Goal: Information Seeking & Learning: Learn about a topic

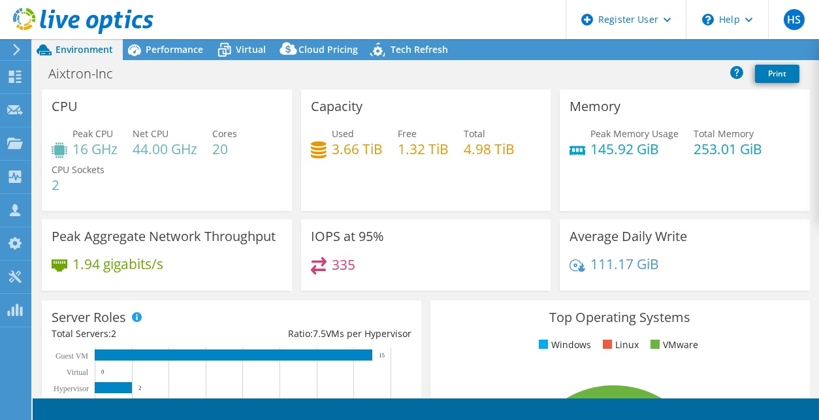
select select "USD"
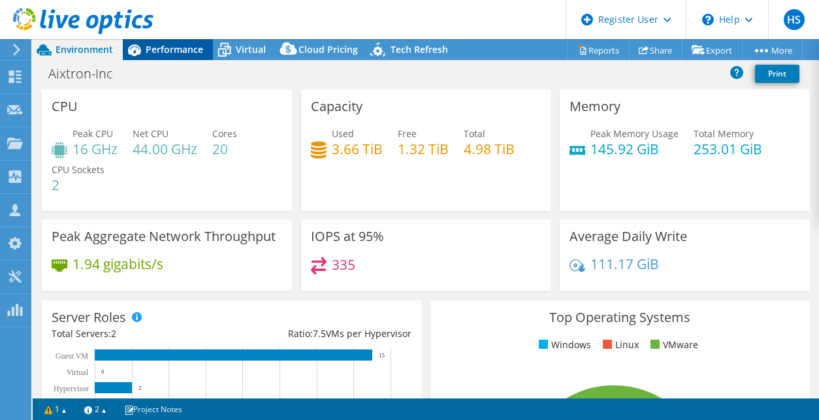
click at [160, 48] on span "Performance" at bounding box center [174, 49] width 57 height 12
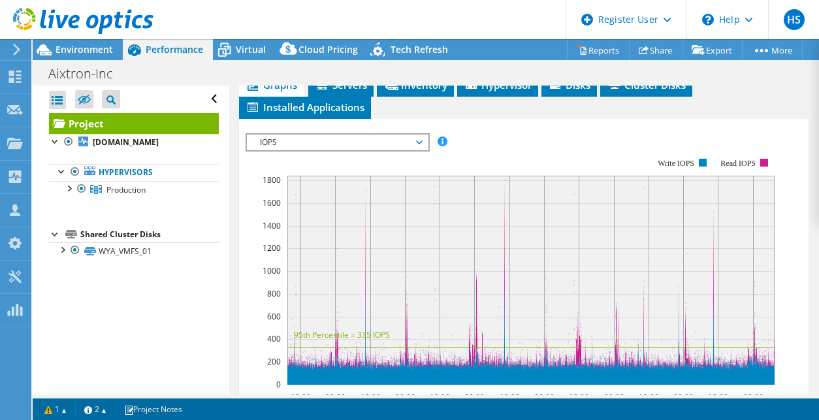
scroll to position [339, 0]
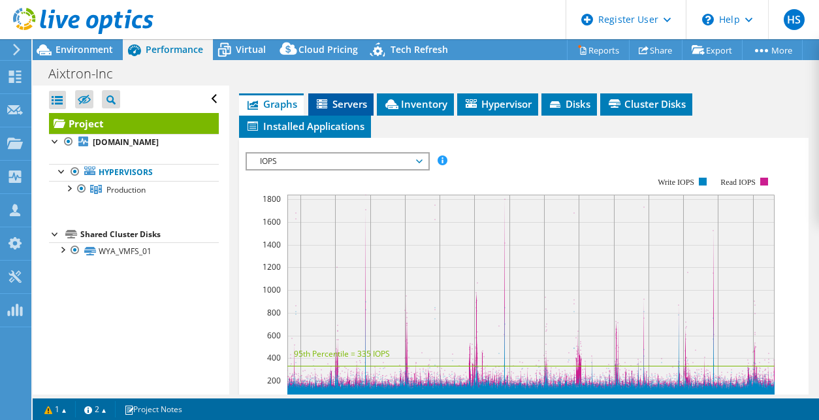
click at [334, 110] on span "Servers" at bounding box center [341, 103] width 52 height 13
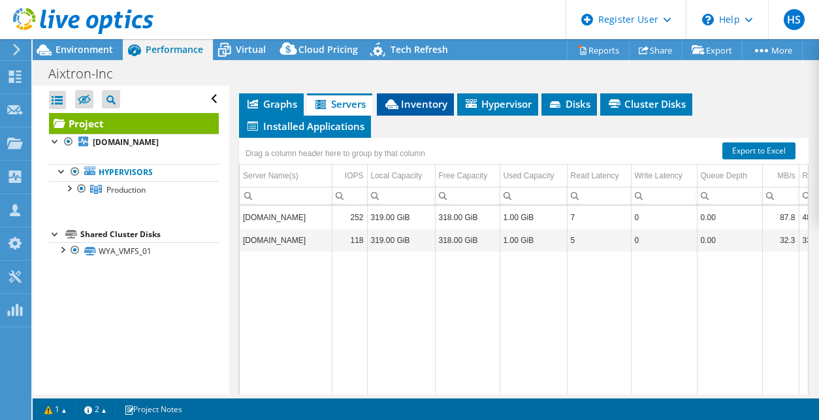
click at [414, 110] on span "Inventory" at bounding box center [415, 103] width 64 height 13
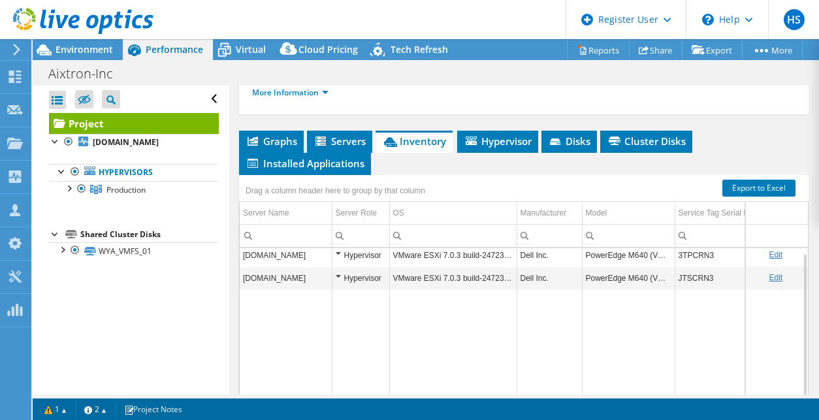
scroll to position [236, 0]
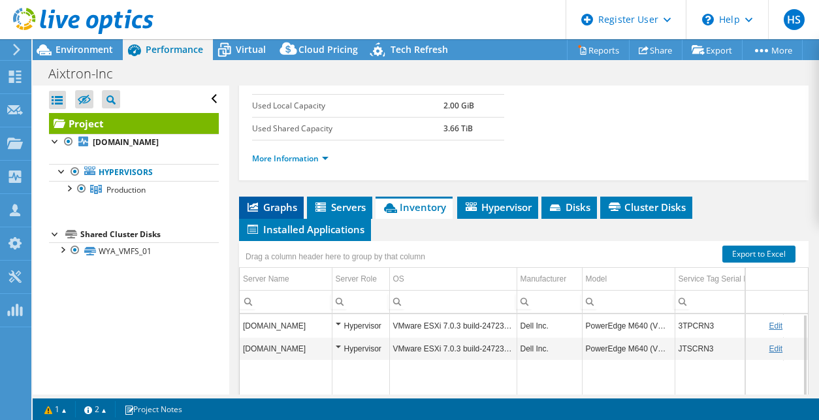
click at [292, 214] on span "Graphs" at bounding box center [272, 207] width 52 height 13
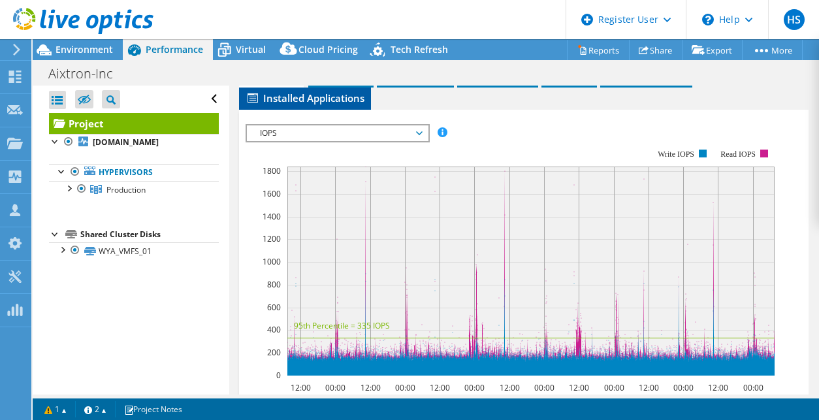
scroll to position [368, 0]
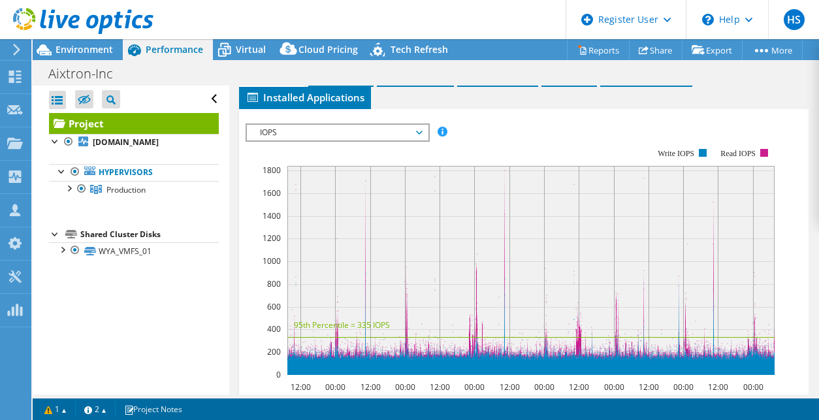
click at [357, 142] on div "IOPS IOPS Disk Throughput IO Size Latency Queue Depth CPU Percentage Memory Pag…" at bounding box center [338, 132] width 184 height 18
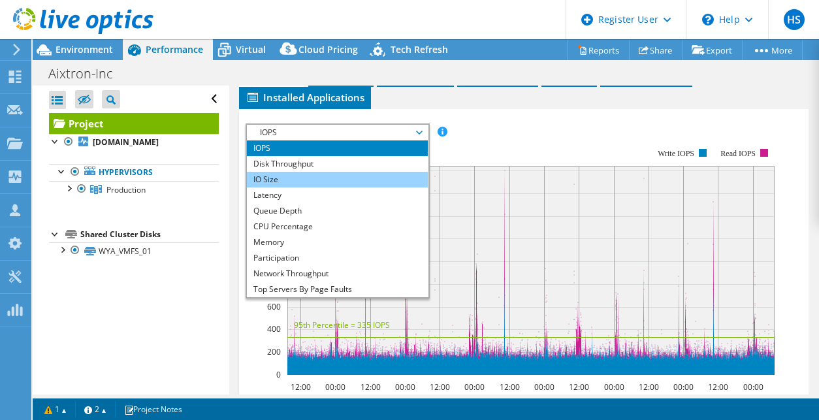
click at [338, 187] on li "IO Size" at bounding box center [337, 180] width 181 height 16
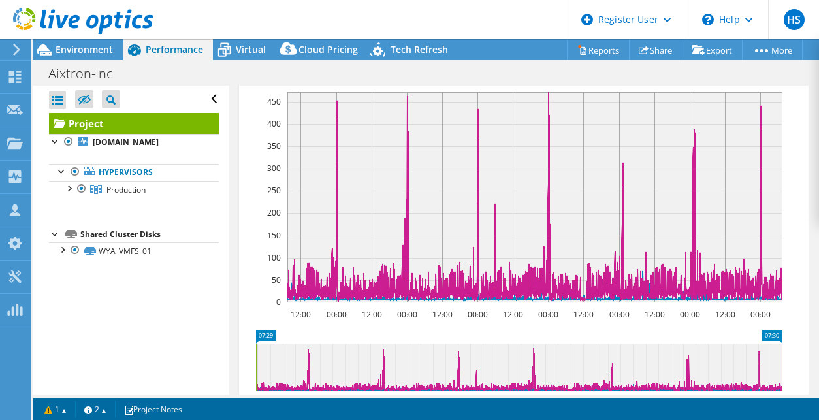
scroll to position [338, 0]
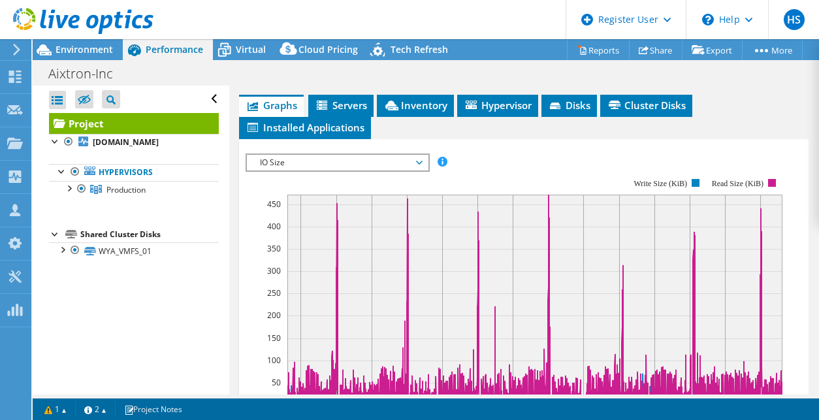
click at [330, 170] on span "IO Size" at bounding box center [337, 163] width 168 height 16
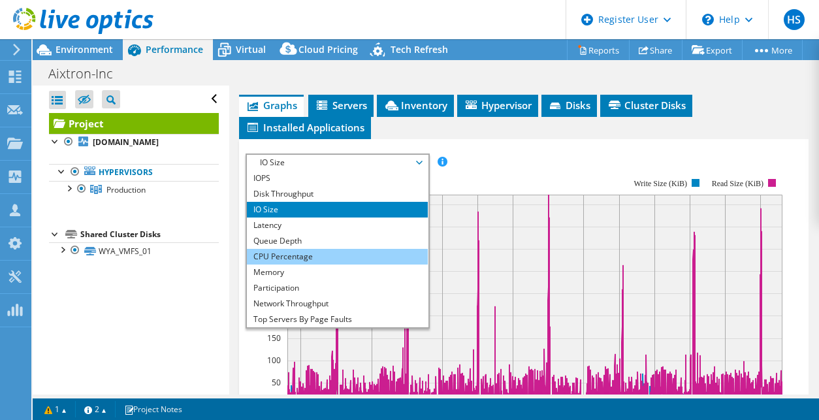
click at [335, 265] on li "CPU Percentage" at bounding box center [337, 257] width 181 height 16
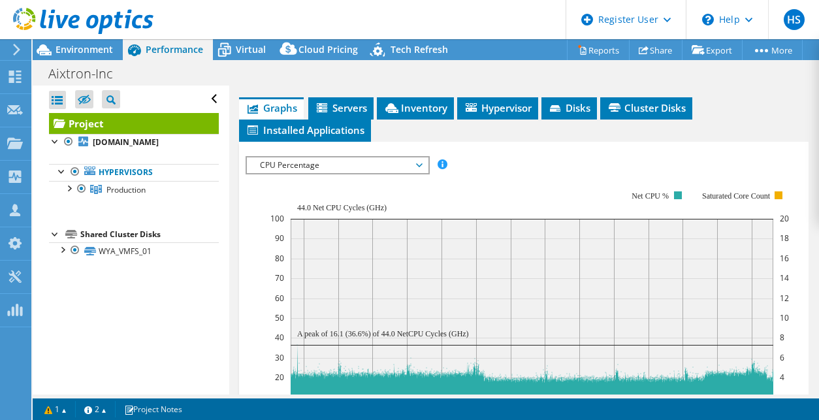
scroll to position [315, 0]
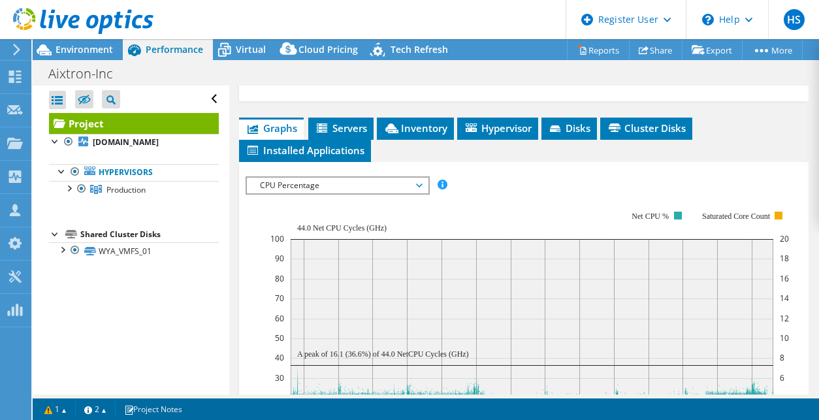
click at [314, 193] on span "CPU Percentage" at bounding box center [337, 186] width 168 height 16
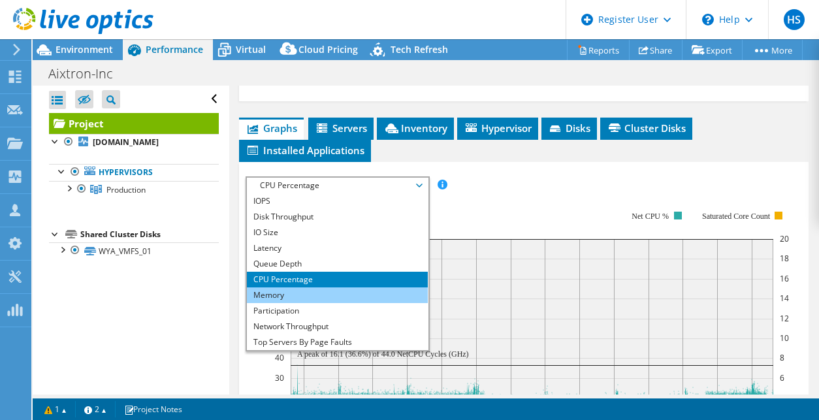
click at [317, 303] on li "Memory" at bounding box center [337, 295] width 181 height 16
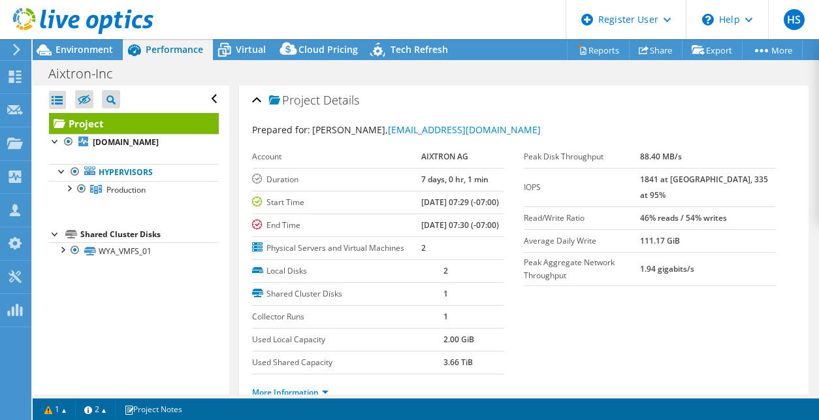
scroll to position [0, 0]
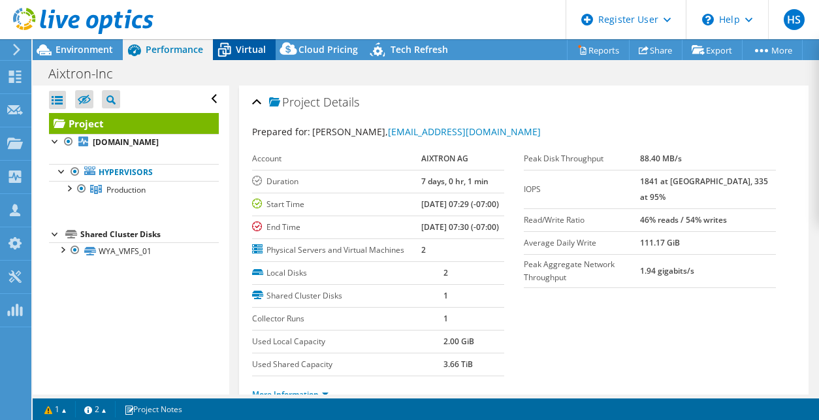
click at [250, 52] on span "Virtual" at bounding box center [251, 49] width 30 height 12
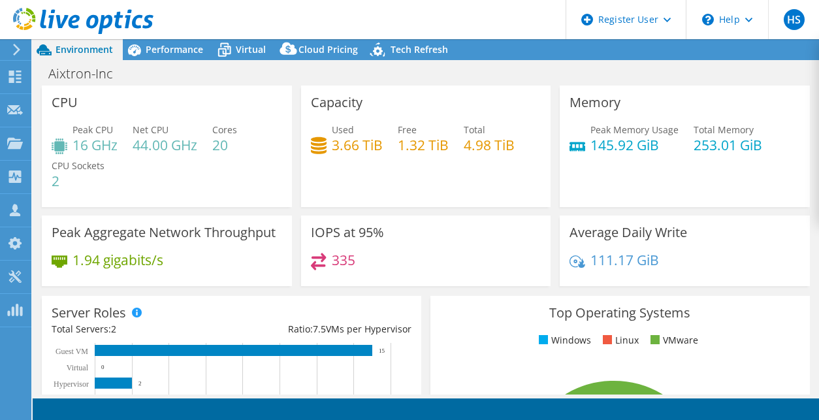
select select "USD"
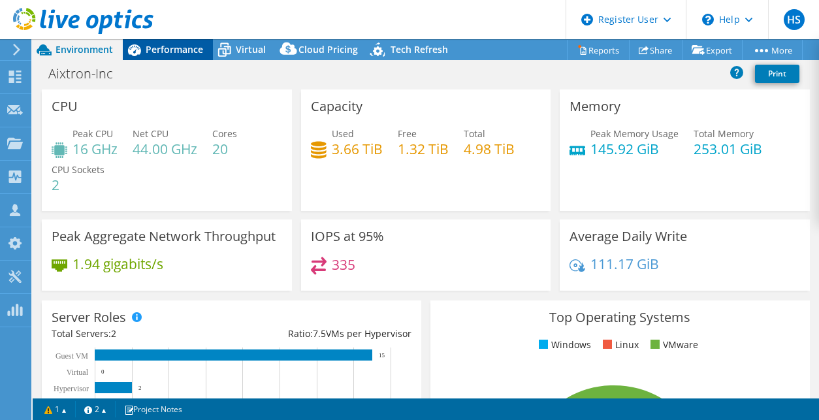
click at [172, 55] on span "Performance" at bounding box center [174, 49] width 57 height 12
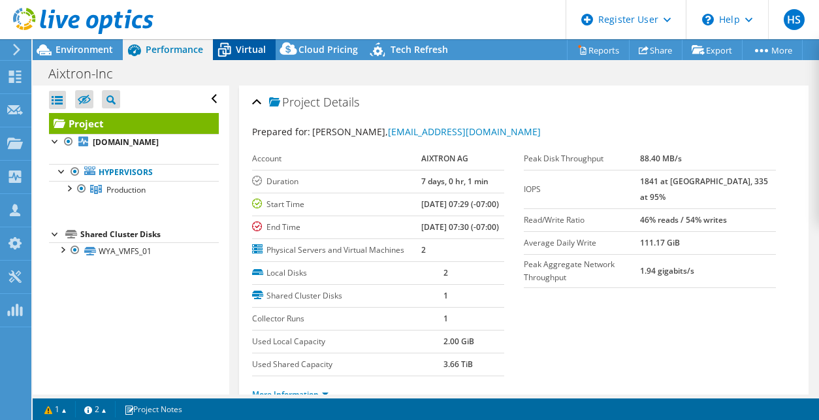
click at [243, 48] on span "Virtual" at bounding box center [251, 49] width 30 height 12
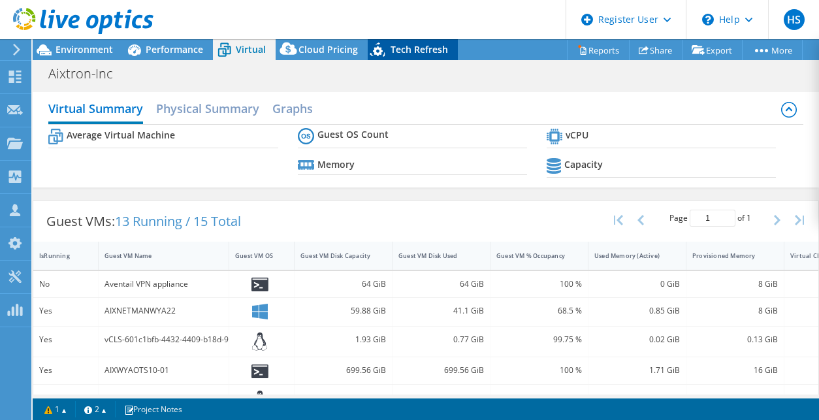
click at [372, 45] on icon at bounding box center [379, 52] width 23 height 27
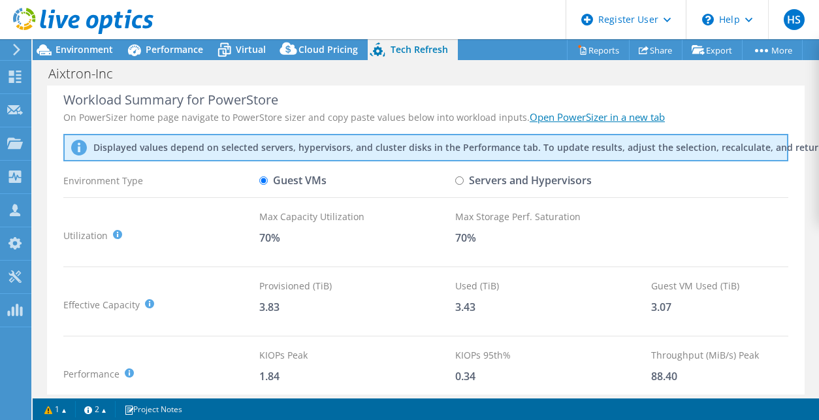
scroll to position [9, 0]
click at [459, 179] on input "Servers and Hypervisors" at bounding box center [459, 181] width 8 height 8
radio input "true"
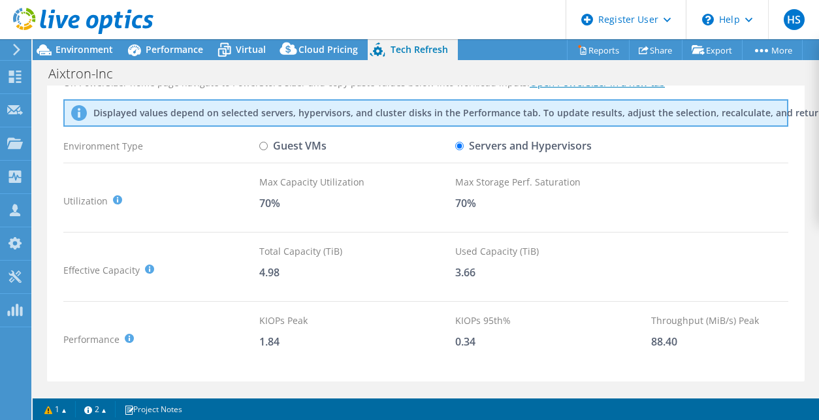
scroll to position [45, 0]
click at [190, 45] on span "Performance" at bounding box center [174, 49] width 57 height 12
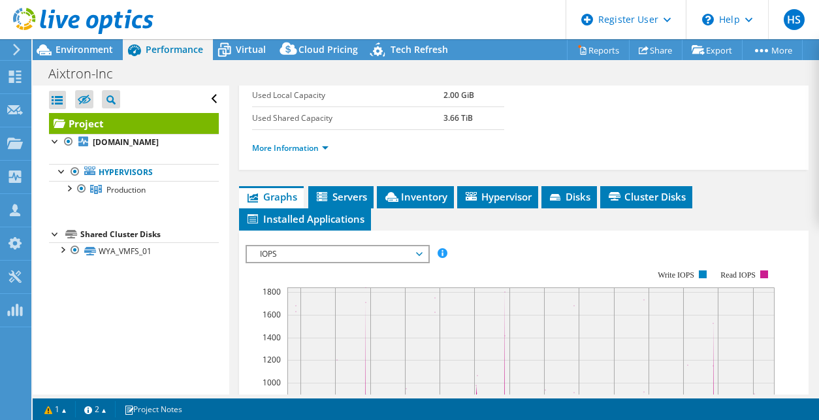
scroll to position [247, 0]
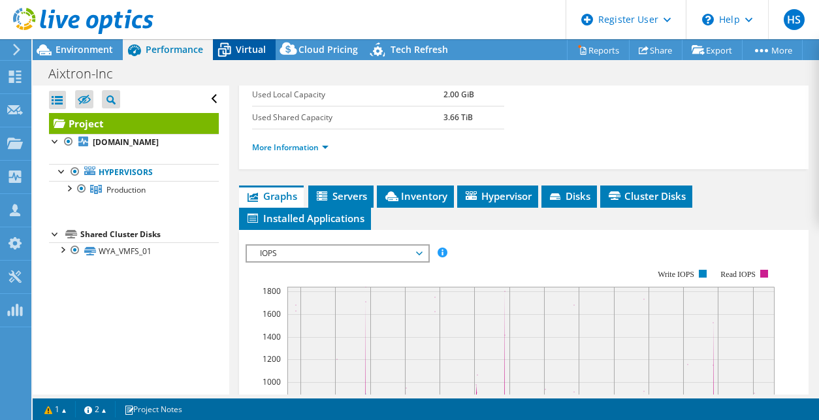
click at [242, 40] on div "Virtual" at bounding box center [244, 49] width 63 height 21
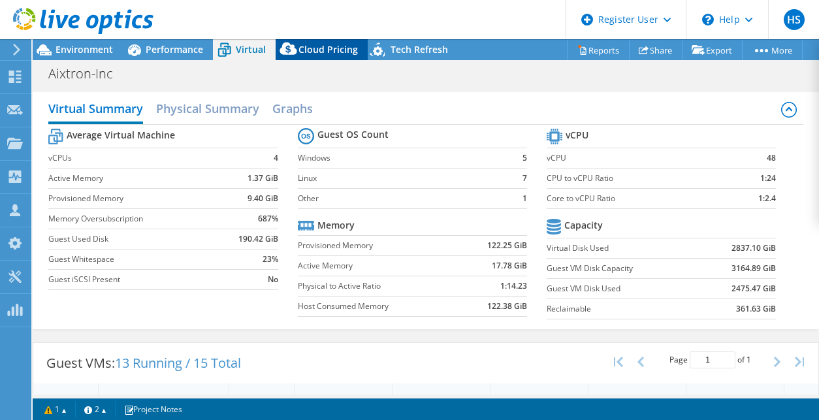
click at [293, 46] on icon at bounding box center [289, 52] width 26 height 26
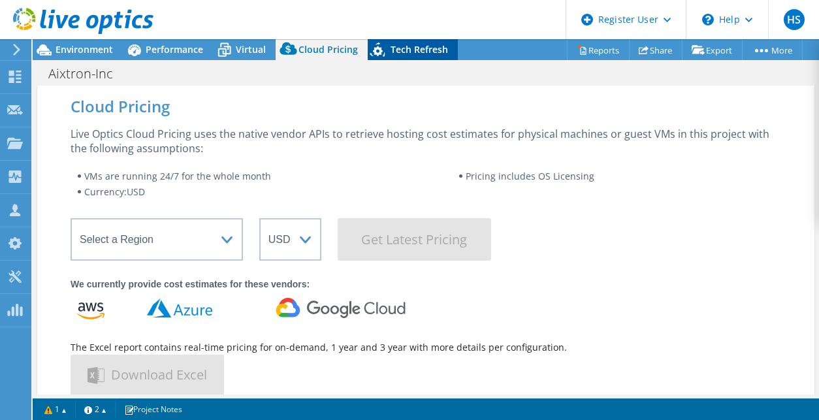
click at [419, 45] on span "Tech Refresh" at bounding box center [419, 49] width 57 height 12
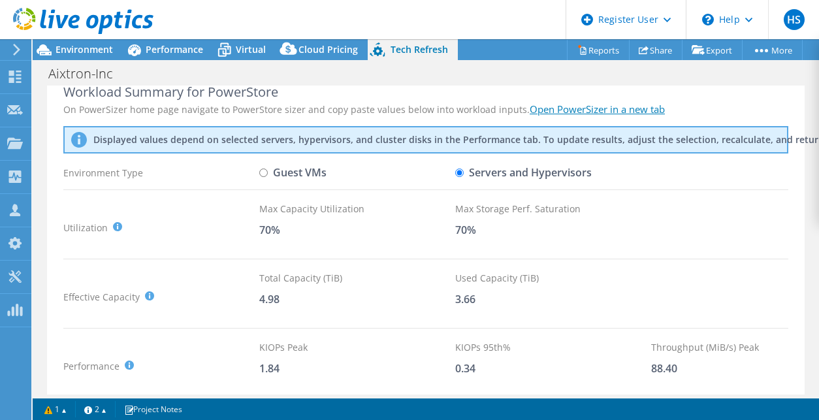
scroll to position [16, 0]
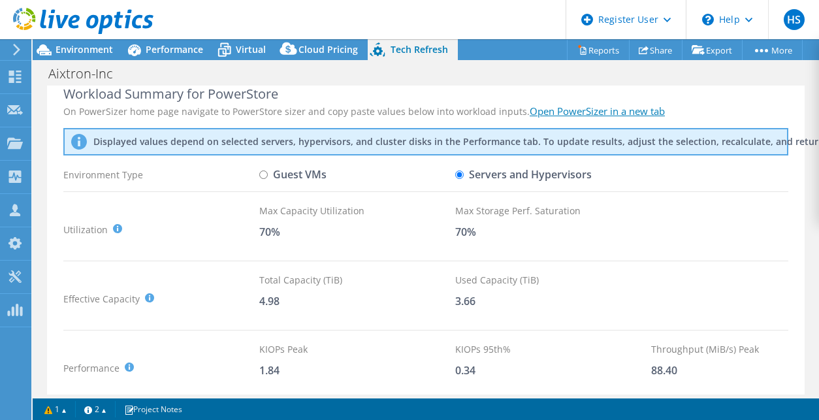
click at [265, 176] on input "Guest VMs" at bounding box center [263, 174] width 8 height 8
radio input "true"
radio input "false"
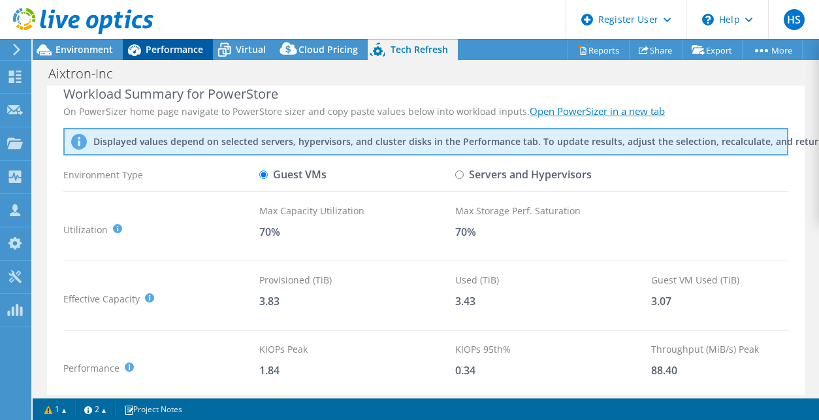
click at [153, 56] on div "Performance" at bounding box center [168, 49] width 90 height 21
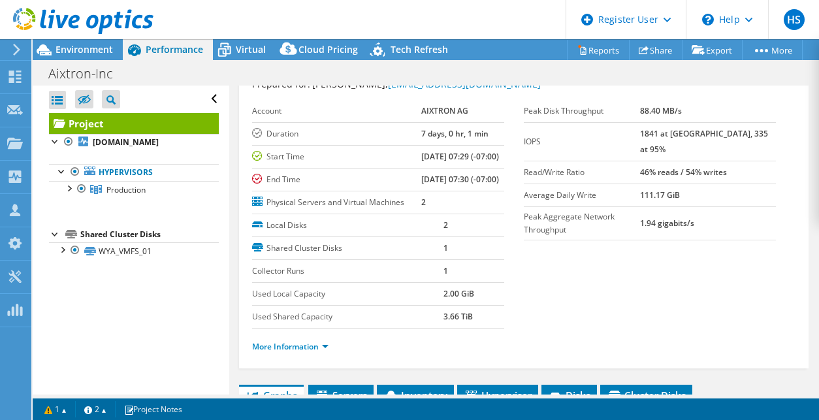
scroll to position [144, 0]
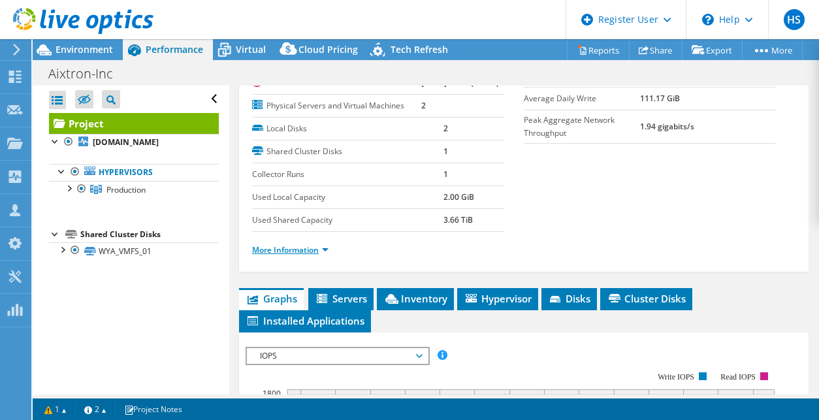
click at [317, 255] on link "More Information" at bounding box center [290, 249] width 76 height 11
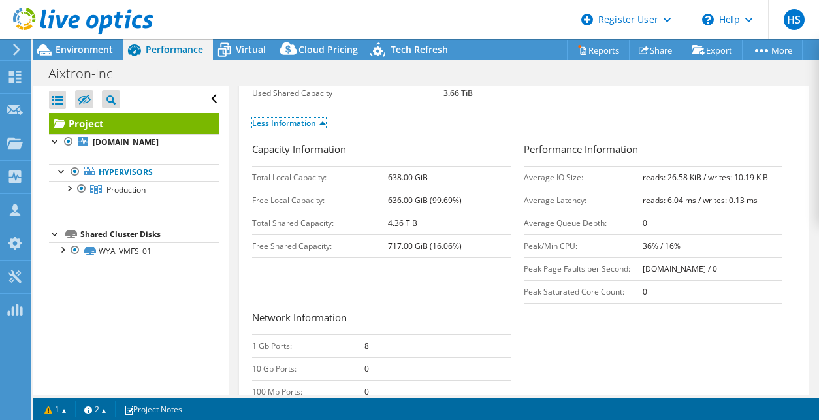
scroll to position [298, 0]
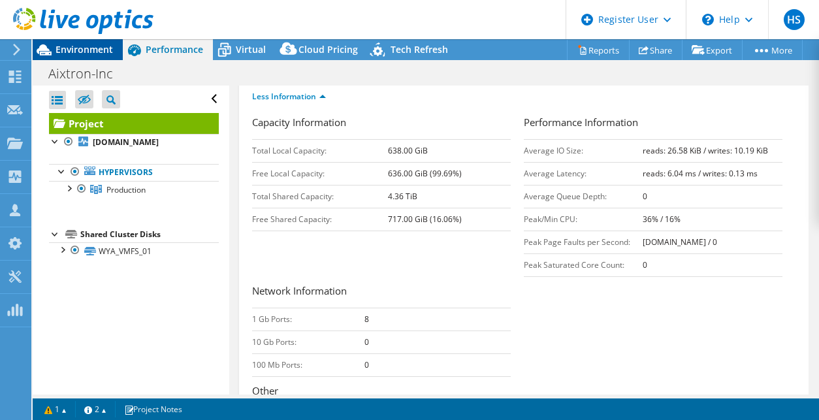
click at [91, 56] on span "Environment" at bounding box center [84, 49] width 57 height 12
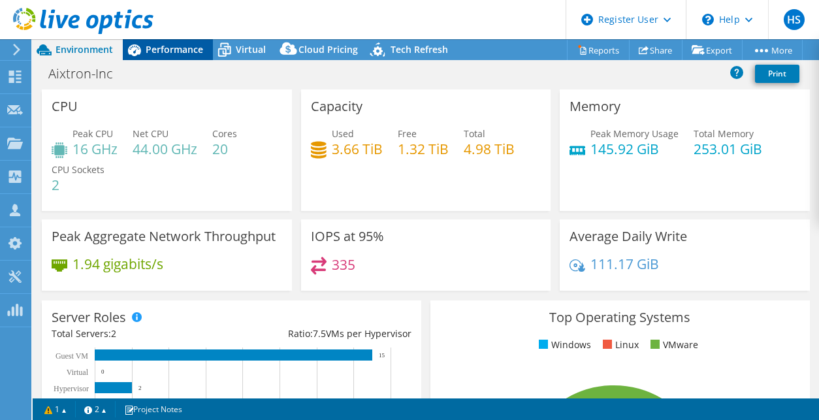
click at [191, 44] on span "Performance" at bounding box center [174, 49] width 57 height 12
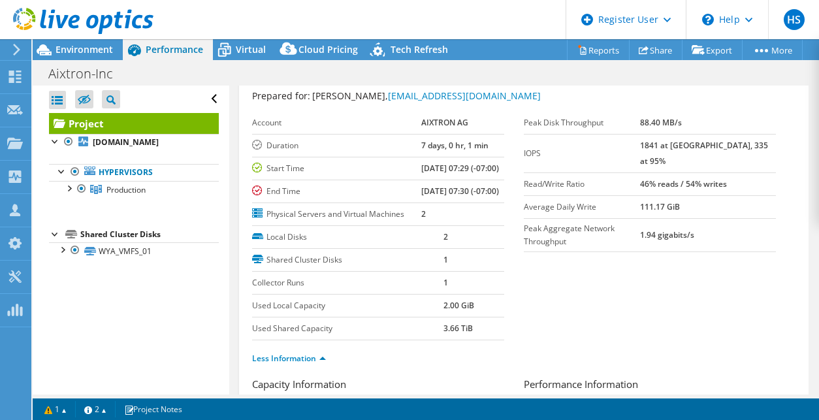
scroll to position [0, 0]
